Goal: Navigation & Orientation: Find specific page/section

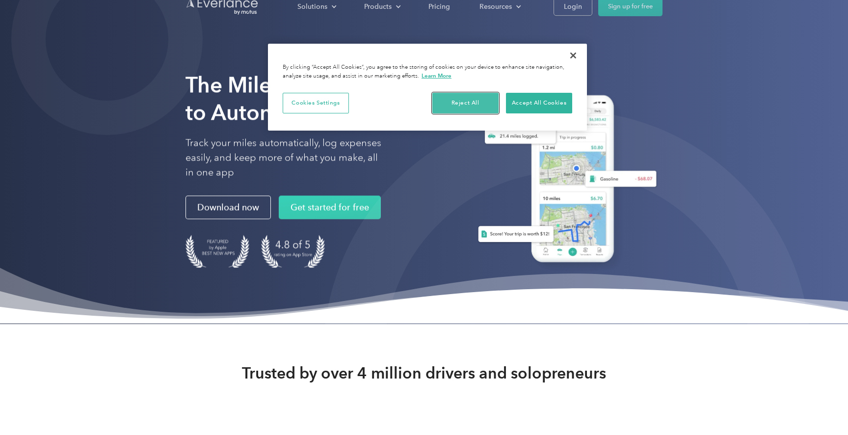
click at [484, 108] on button "Reject All" at bounding box center [465, 103] width 66 height 21
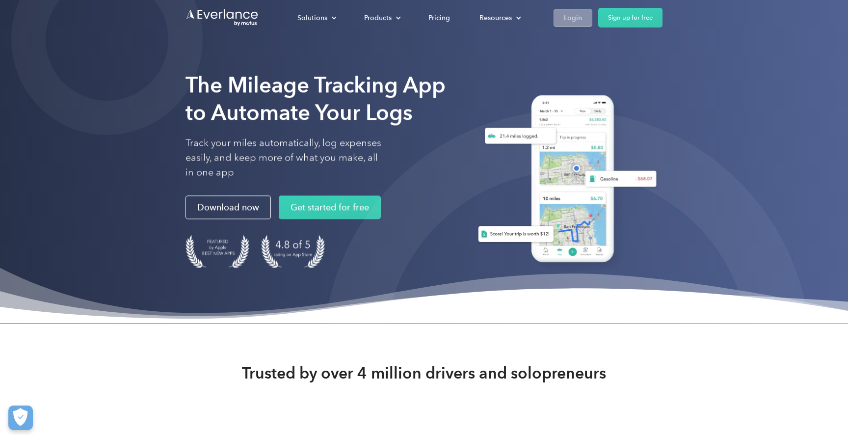
click at [578, 23] on div "Login" at bounding box center [573, 18] width 18 height 12
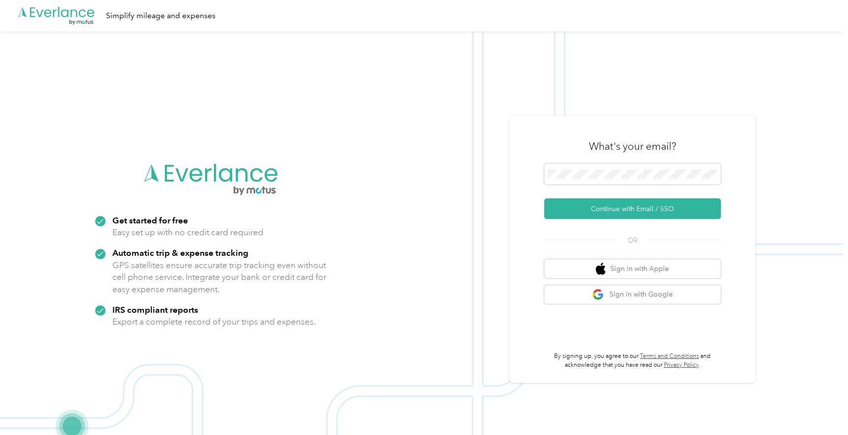
click at [594, 192] on form "Continue with Email / SSO" at bounding box center [632, 191] width 177 height 56
click at [594, 184] on span at bounding box center [632, 174] width 177 height 22
click at [594, 181] on span at bounding box center [632, 174] width 177 height 22
click at [582, 206] on button "Continue with Email / SSO" at bounding box center [632, 208] width 177 height 21
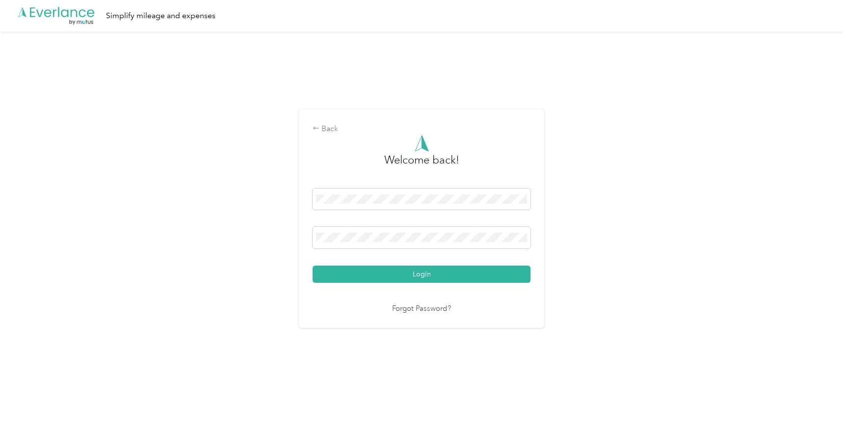
drag, startPoint x: 454, startPoint y: 295, endPoint x: 454, endPoint y: 289, distance: 5.4
click at [454, 295] on div "Welcome back! Login Forgot Password?" at bounding box center [421, 225] width 218 height 180
click at [454, 284] on div "Welcome back! Login Forgot Password?" at bounding box center [421, 225] width 218 height 180
click at [458, 284] on div "Welcome back! Login Forgot Password?" at bounding box center [421, 225] width 218 height 180
click at [464, 280] on button "Login" at bounding box center [421, 273] width 218 height 17
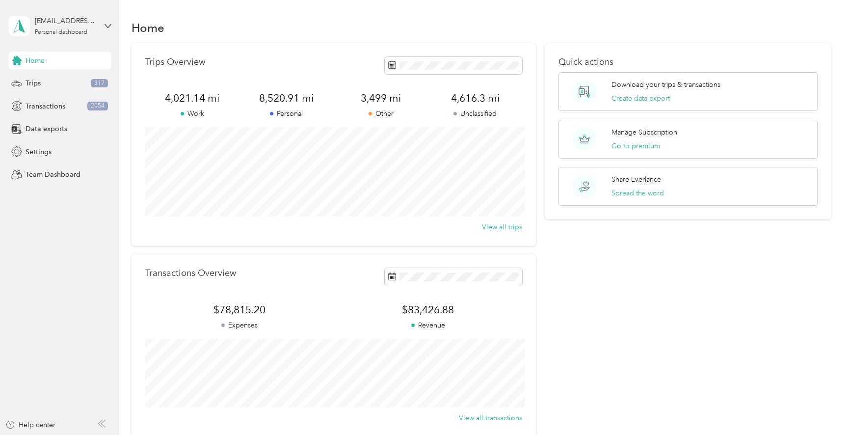
scroll to position [104, 0]
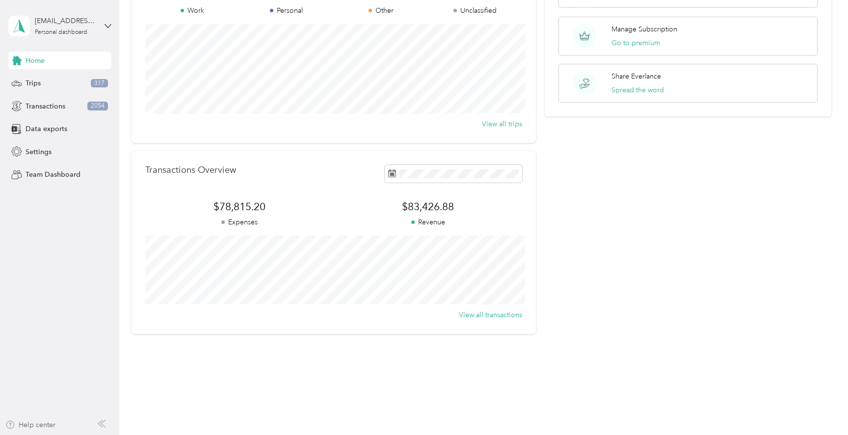
click at [44, 426] on div "Help center" at bounding box center [30, 424] width 50 height 10
